Goal: Task Accomplishment & Management: Manage account settings

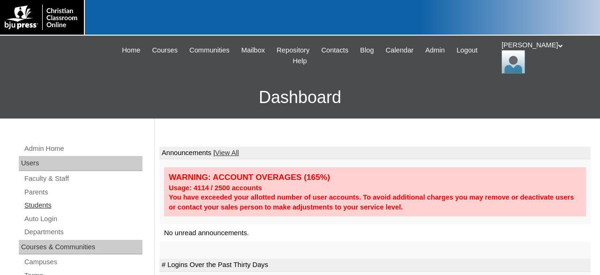
click at [40, 206] on link "Students" at bounding box center [82, 206] width 119 height 12
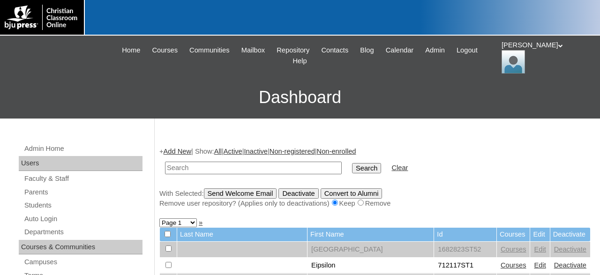
click at [221, 165] on input "text" at bounding box center [253, 168] width 177 height 13
type input "Stender"
click at [352, 163] on input "Search" at bounding box center [366, 168] width 29 height 10
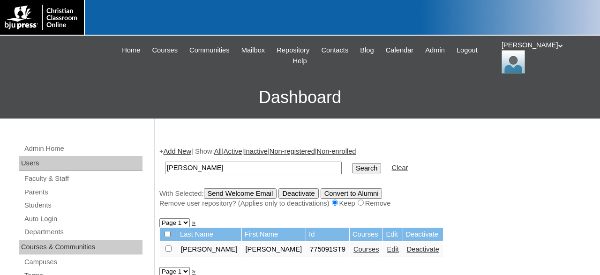
click at [353, 251] on link "Courses" at bounding box center [366, 249] width 26 height 7
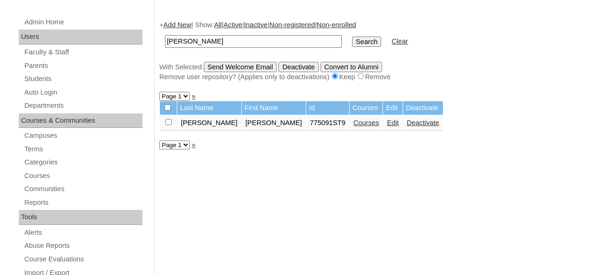
scroll to position [146, 0]
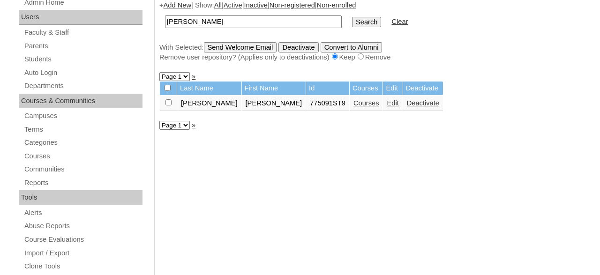
click at [387, 106] on link "Edit" at bounding box center [393, 102] width 12 height 7
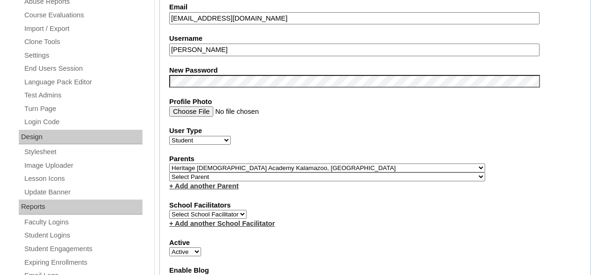
scroll to position [390, 0]
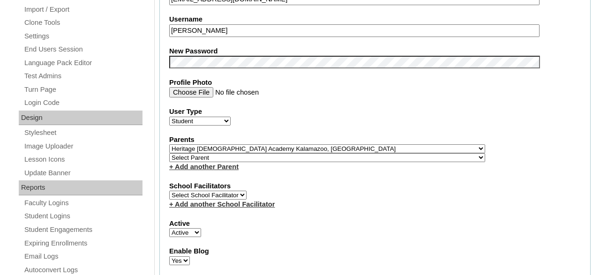
click at [426, 178] on fieldset "Account Information User Id 775091ST9 Title First Name Lindsey Middle Name Grac…" at bounding box center [374, 156] width 431 height 760
select select "28415"
click option "Hafner, Mckenna" at bounding box center [0, 0] width 0 height 0
click at [374, 150] on select "Select Parent , Fautanu, Ma 1, 1 23-24 accountMorgan, Jason 6th Street Mennonit…" at bounding box center [327, 148] width 316 height 9
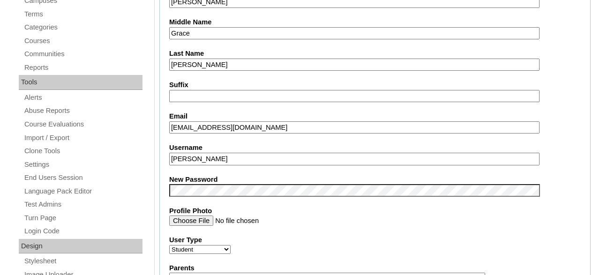
scroll to position [341, 0]
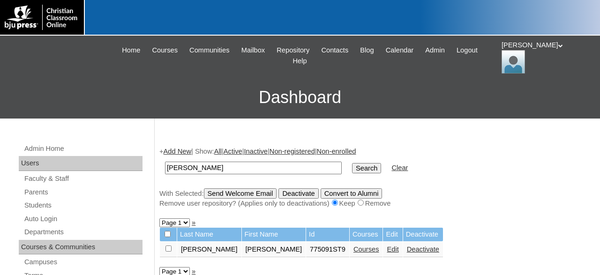
scroll to position [146, 0]
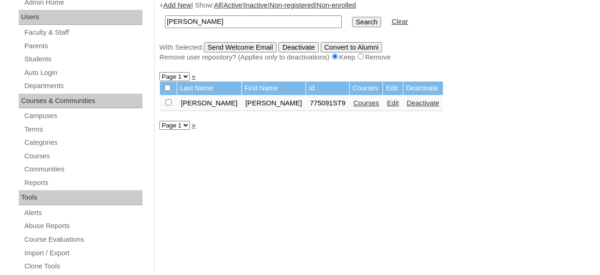
click at [353, 107] on link "Courses" at bounding box center [366, 102] width 26 height 7
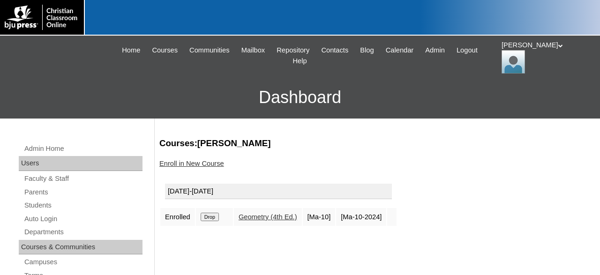
click at [207, 163] on link "Enroll in New Course" at bounding box center [191, 163] width 65 height 7
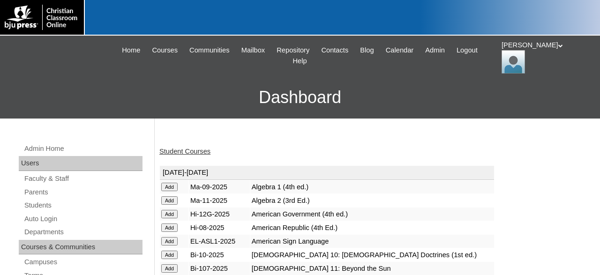
click at [170, 201] on input "Add" at bounding box center [169, 200] width 16 height 8
click at [192, 149] on link "Student Courses" at bounding box center [184, 151] width 51 height 7
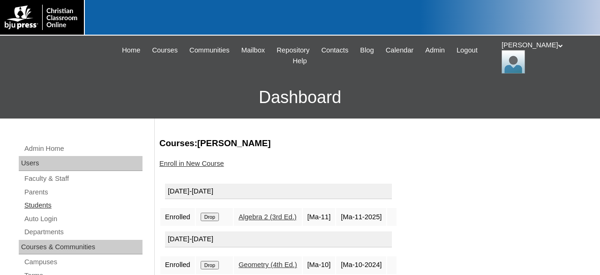
click at [43, 204] on link "Students" at bounding box center [82, 206] width 119 height 12
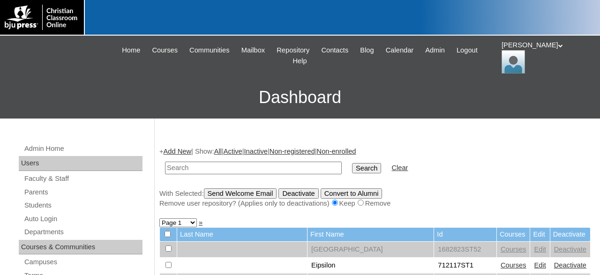
click at [243, 165] on input "text" at bounding box center [253, 168] width 177 height 13
type input "[PERSON_NAME]"
click at [352, 163] on input "Search" at bounding box center [366, 168] width 29 height 10
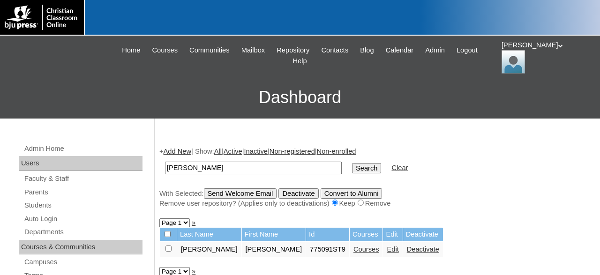
click at [558, 47] on icon at bounding box center [560, 45] width 5 height 3
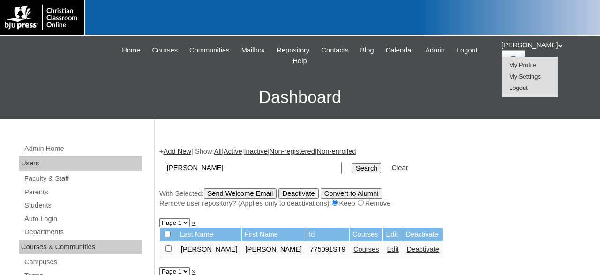
click at [521, 87] on span "Logout" at bounding box center [518, 87] width 19 height 7
